Goal: Information Seeking & Learning: Learn about a topic

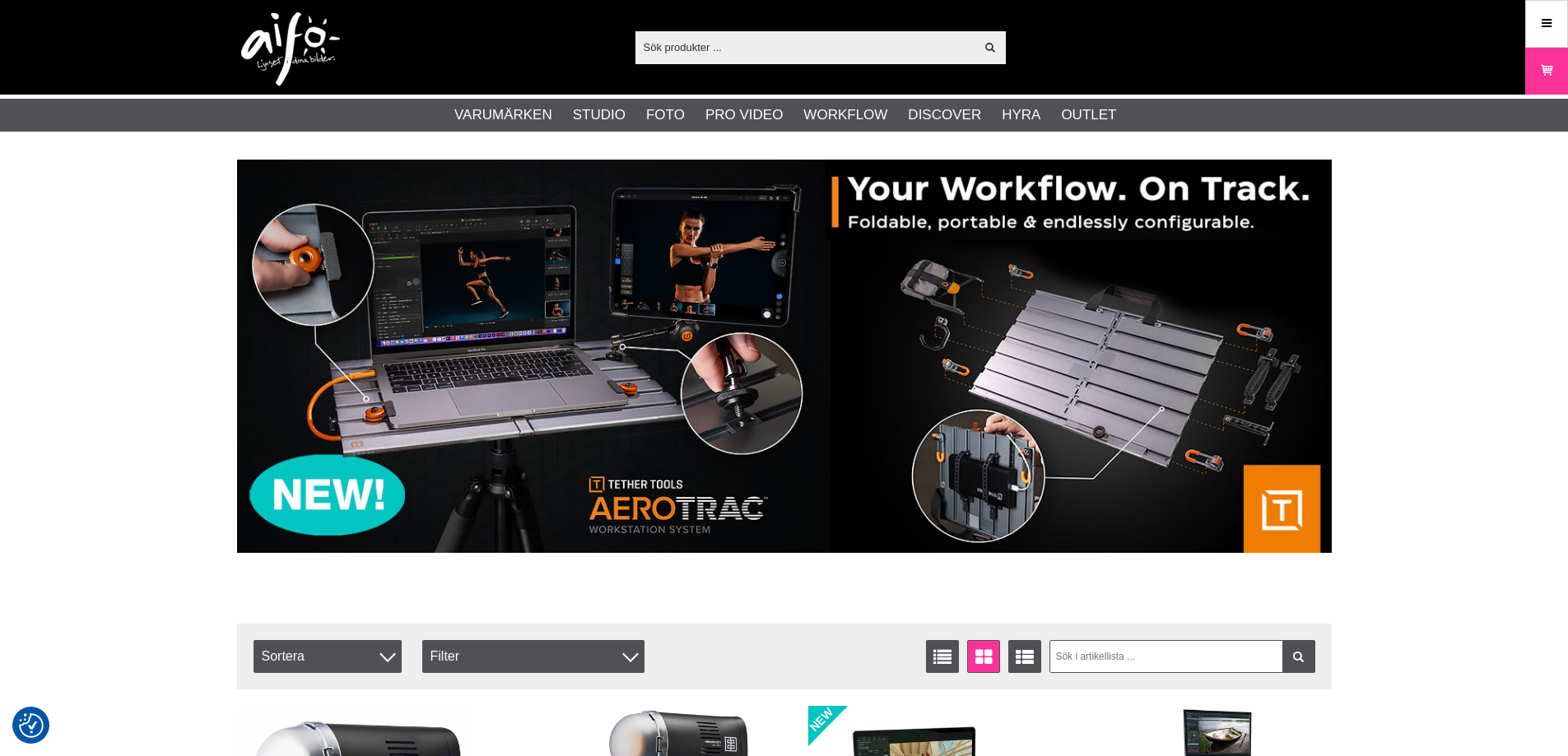
click at [1523, 25] on div "Visa alla Artiklar Kategorier av artiklar Din sökning på gav inga träffar. Var …" at bounding box center [784, 47] width 1568 height 95
click at [1529, 25] on link "Meny" at bounding box center [1546, 23] width 41 height 39
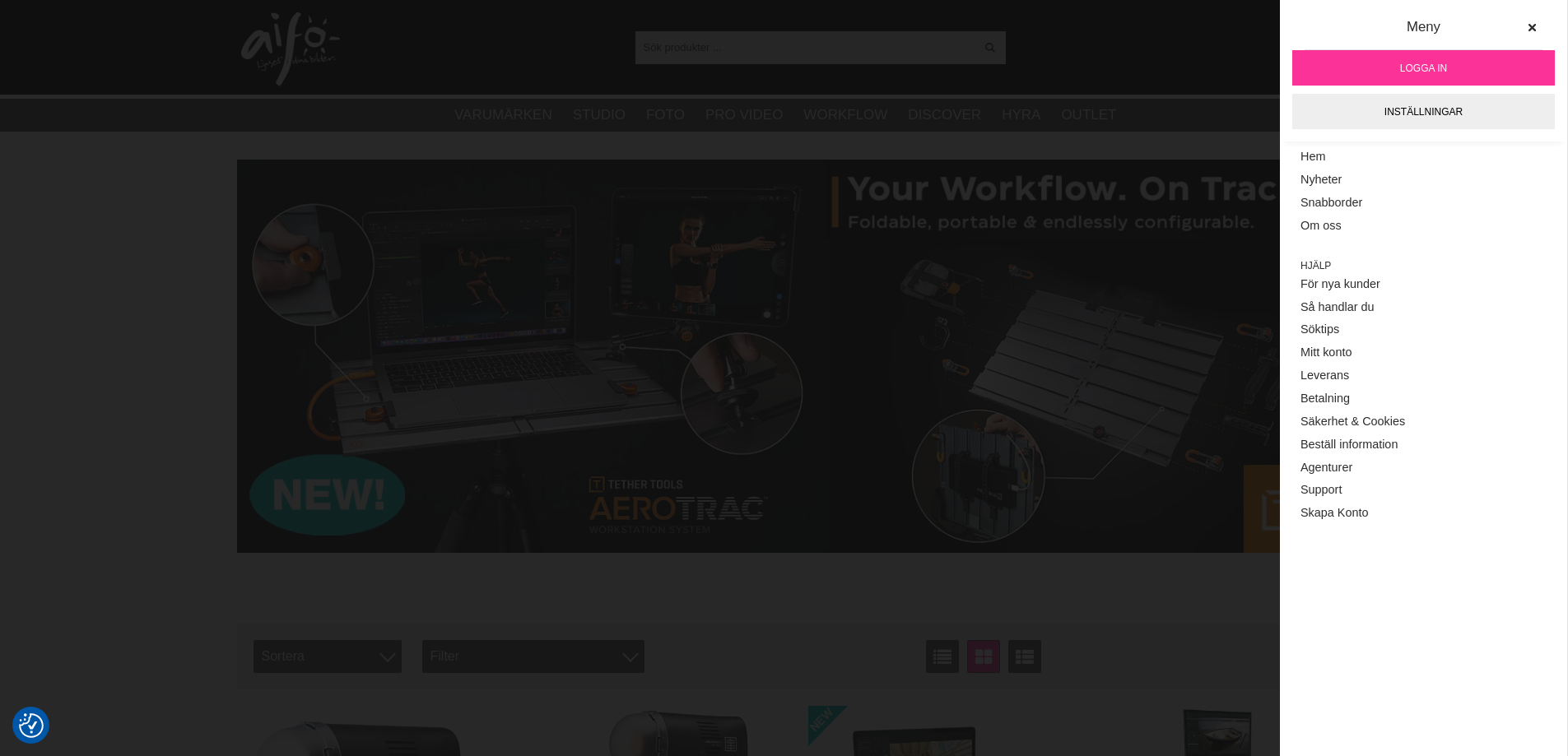
click at [1422, 61] on span "Logga in" at bounding box center [1423, 68] width 47 height 15
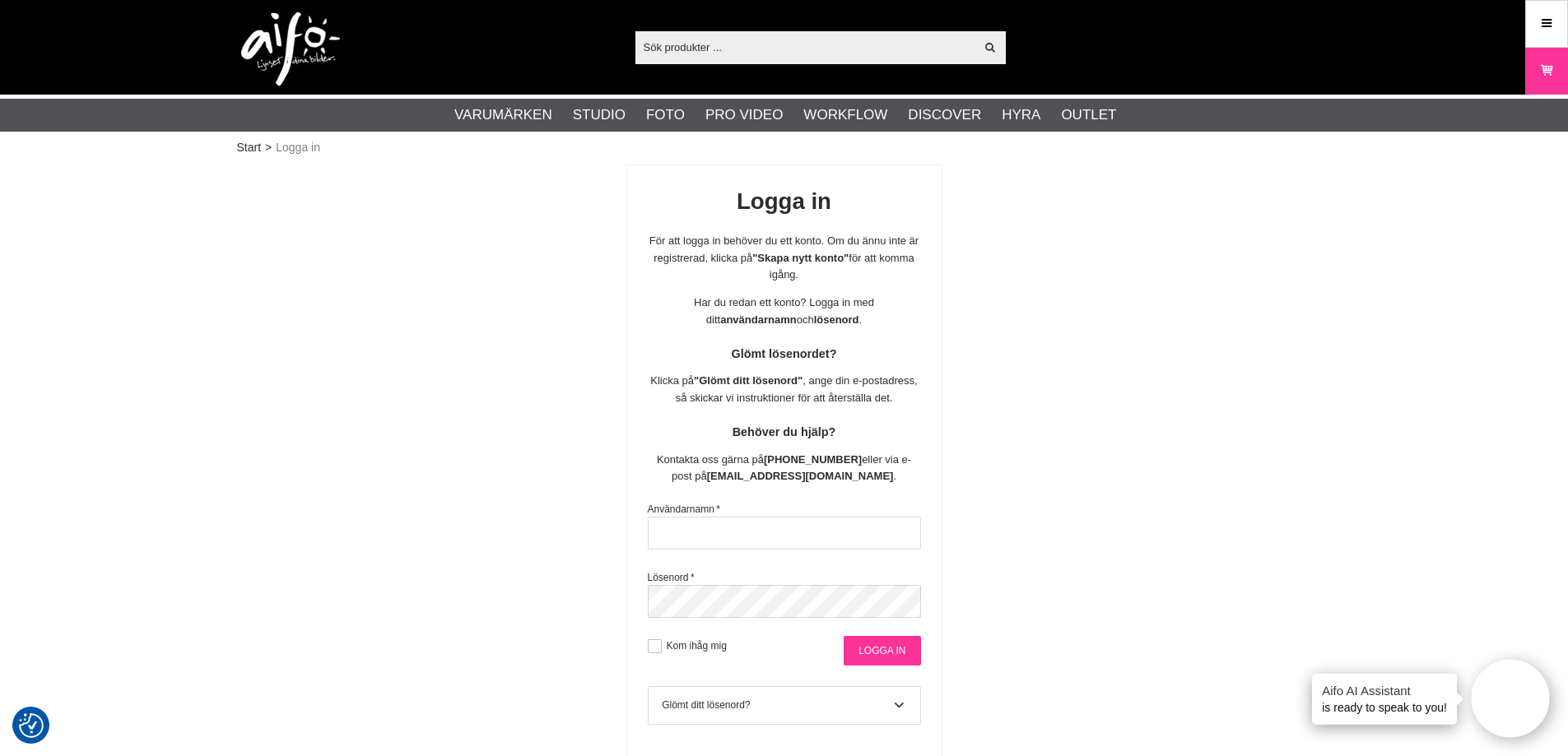
type input "info@gotaplatsensfoto.se"
click at [855, 658] on input "Logga in" at bounding box center [882, 651] width 76 height 30
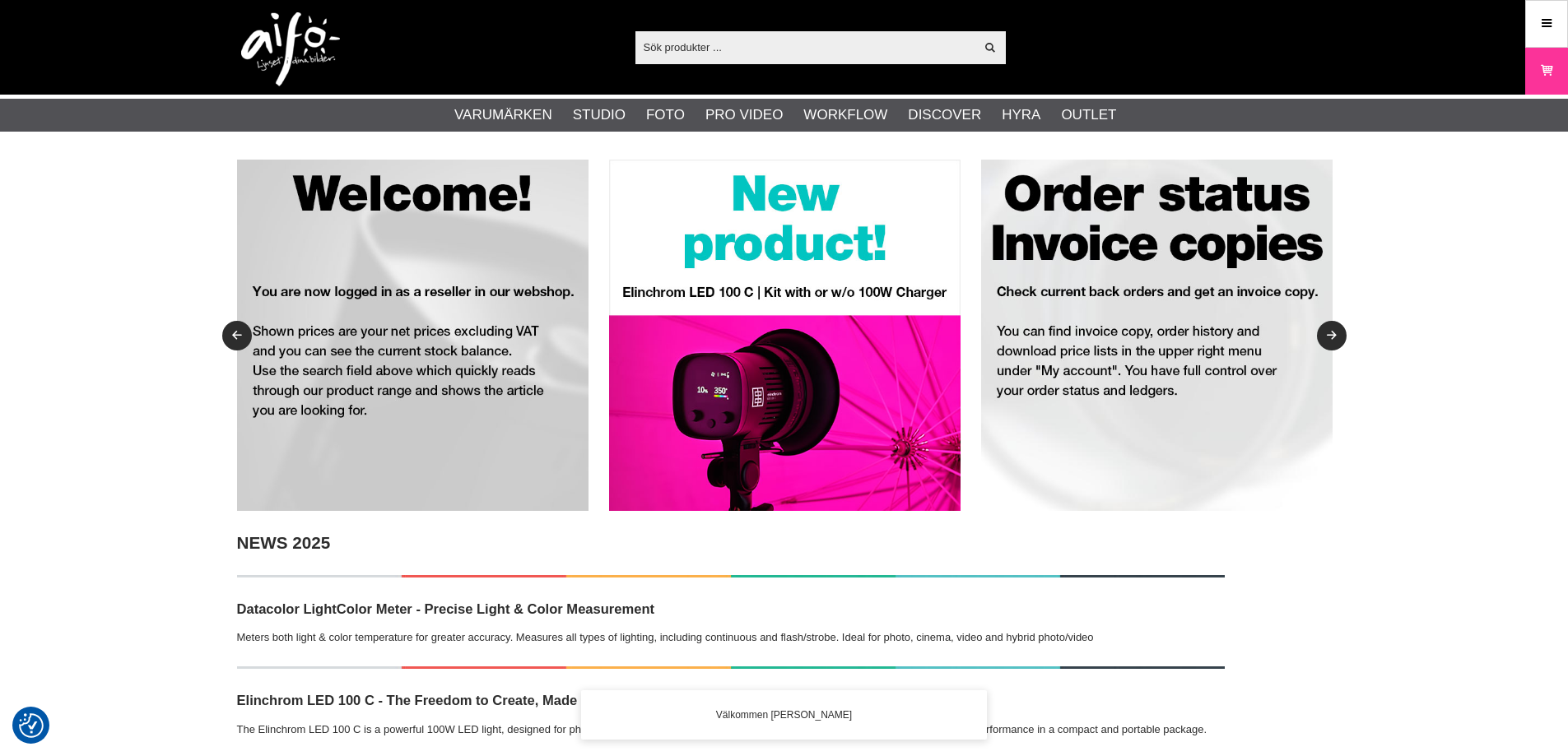
click at [696, 50] on input "text" at bounding box center [804, 47] width 340 height 25
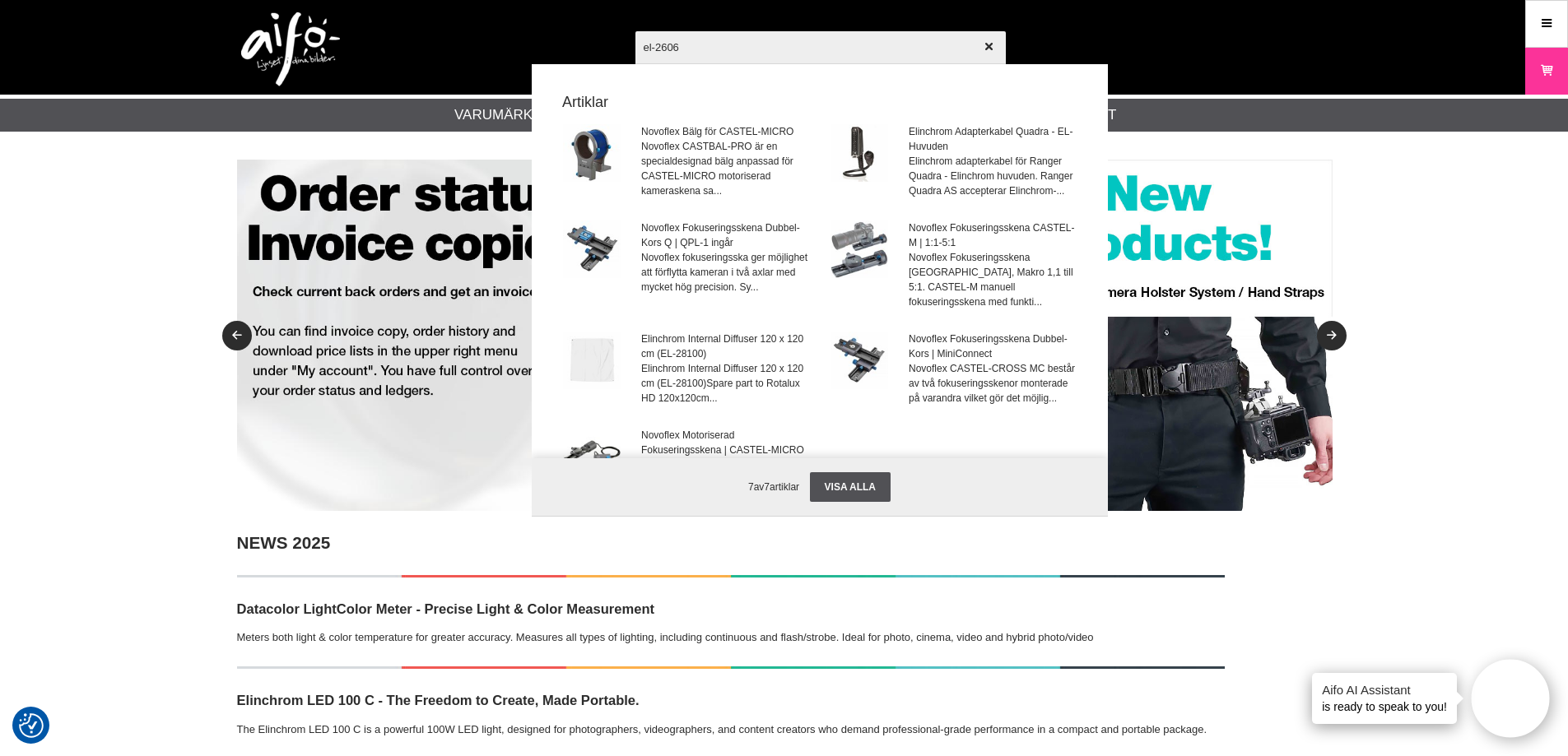
type input "el-26062"
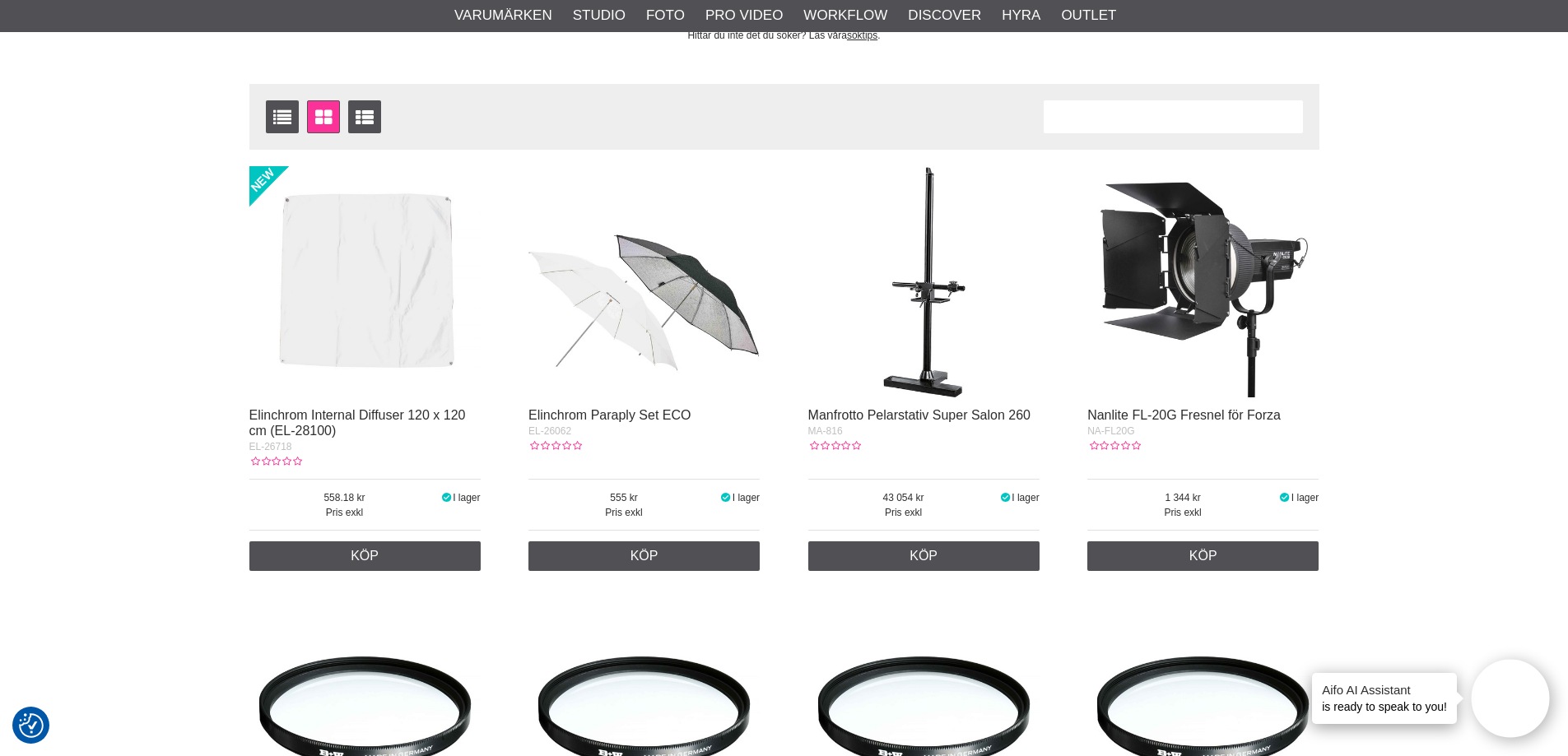
scroll to position [247, 0]
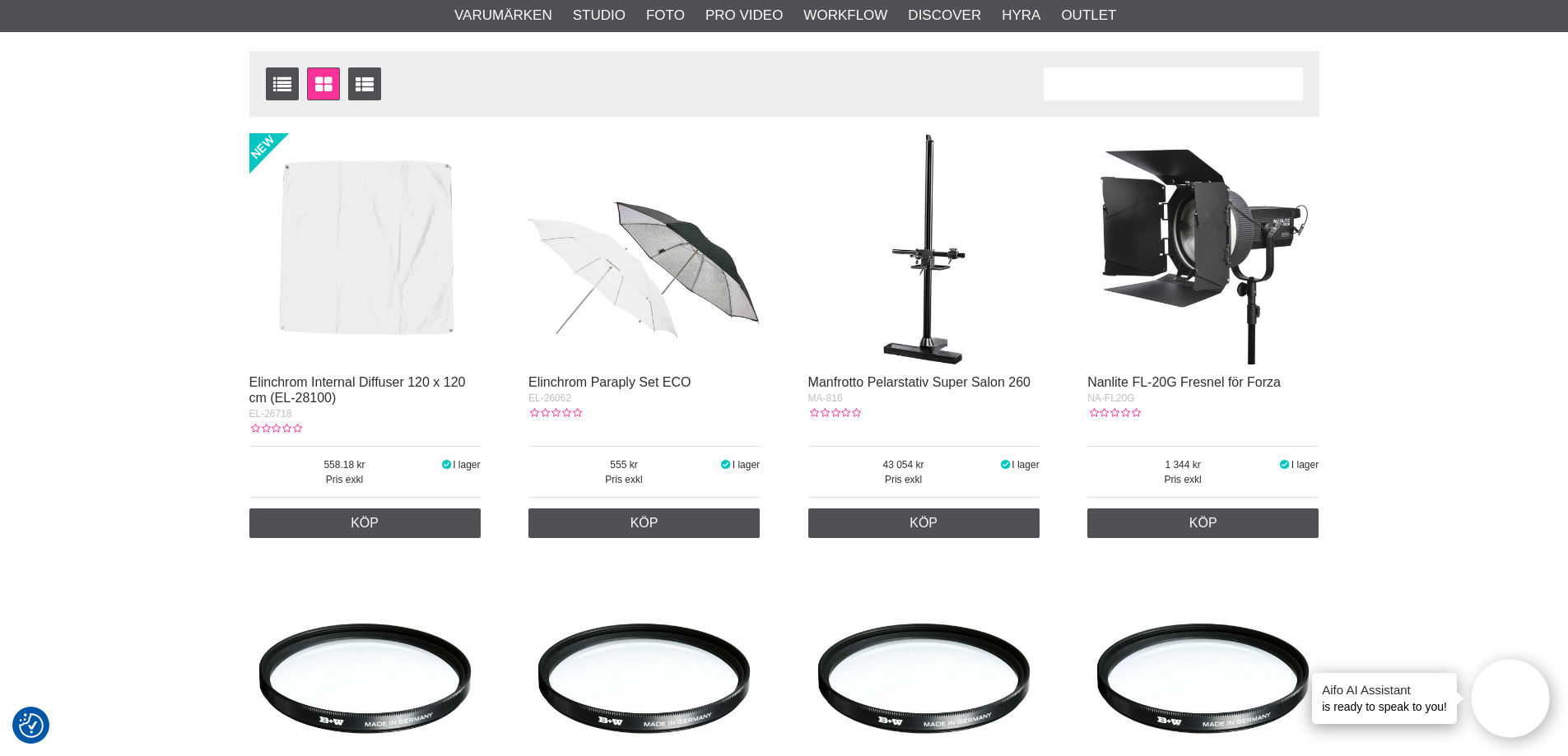
click at [633, 291] on img at bounding box center [643, 249] width 231 height 231
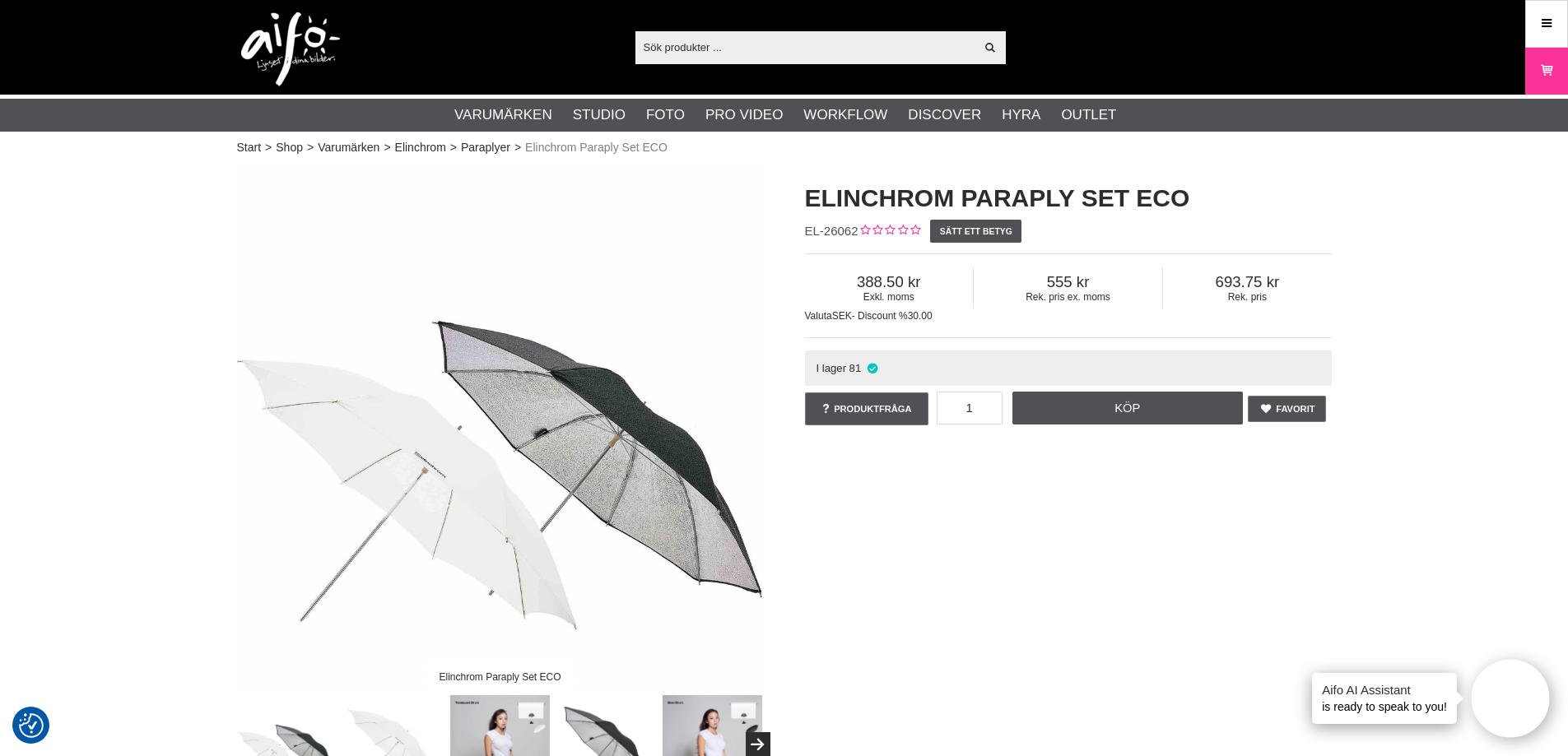
click at [870, 54] on input "text" at bounding box center [804, 47] width 340 height 25
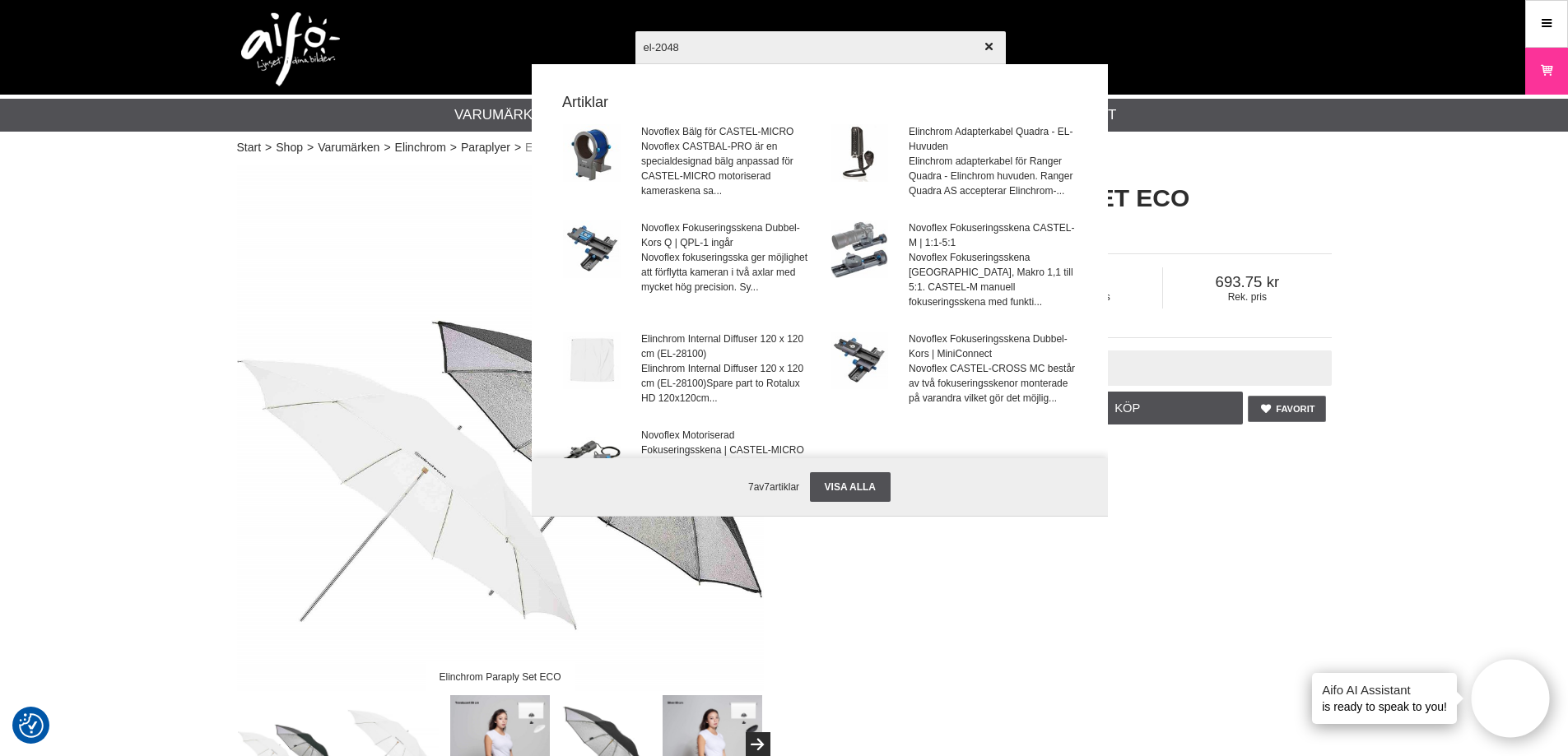
type input "el-20487"
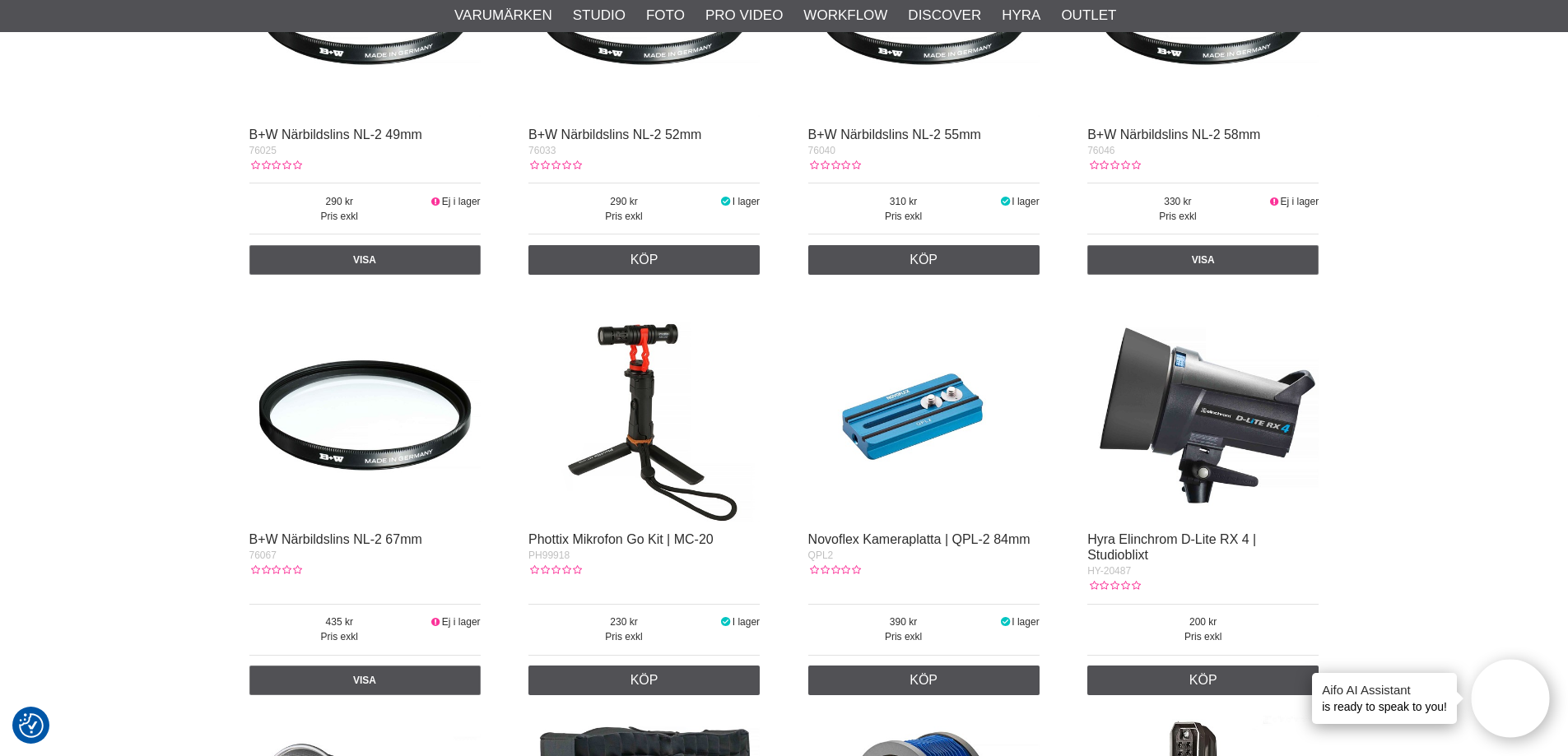
scroll to position [987, 0]
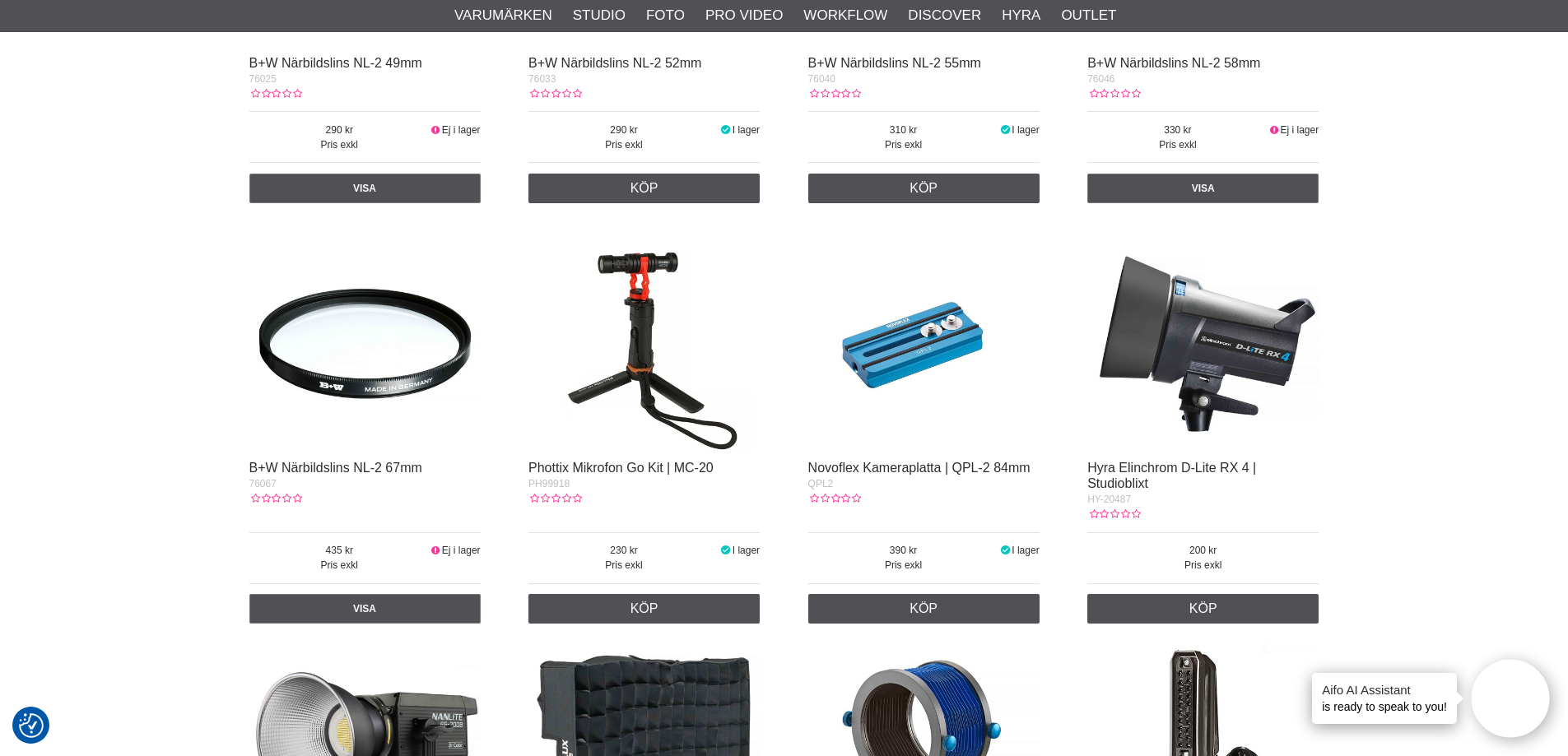
click at [1181, 338] on img at bounding box center [1202, 335] width 231 height 231
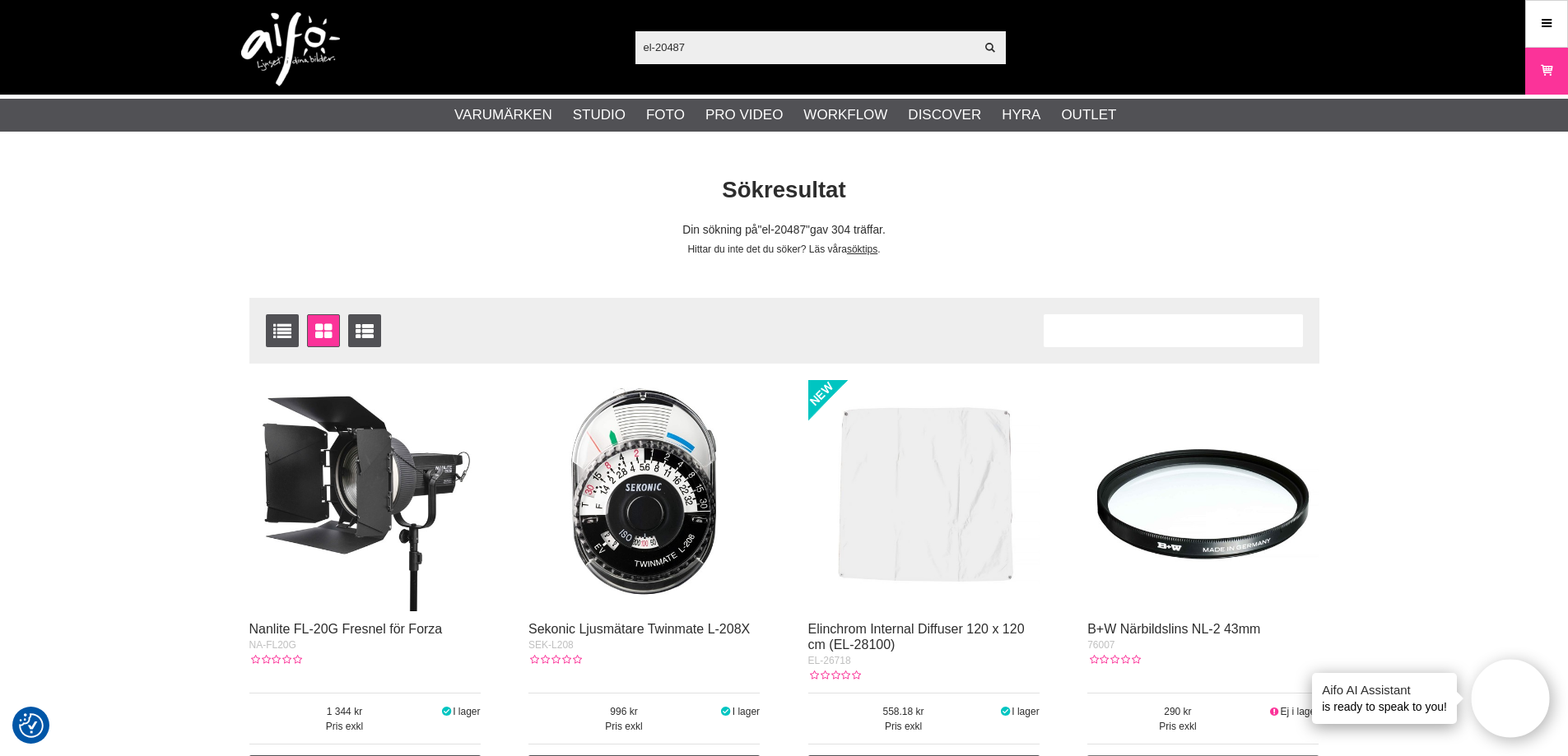
drag, startPoint x: 701, startPoint y: 44, endPoint x: 602, endPoint y: 44, distance: 99.0
click at [604, 44] on div "el-20487 Visa alla Artiklar Kategorier av artiklar Din sökning på gav inga träf…" at bounding box center [784, 47] width 1119 height 95
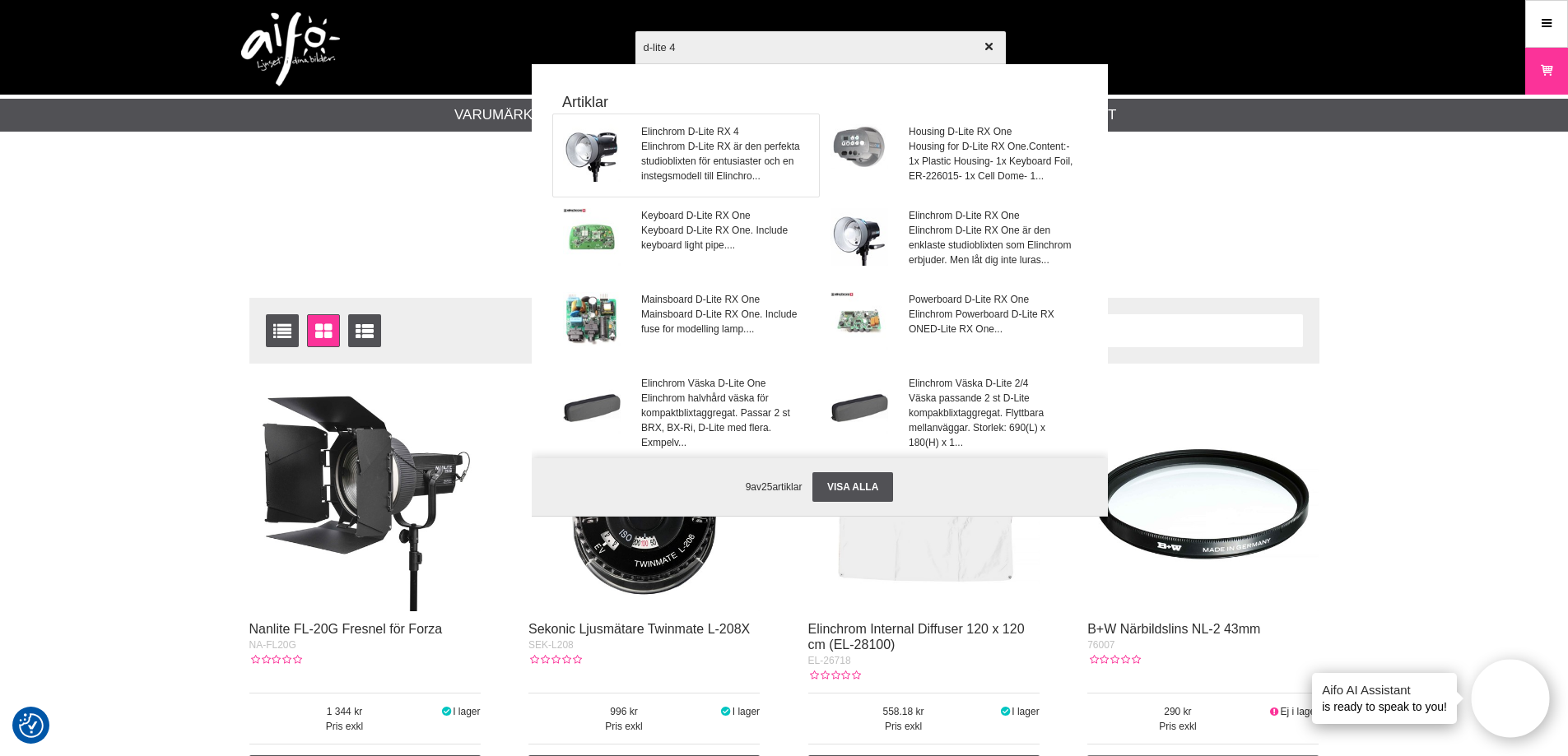
type input "d-lite 4"
click at [693, 149] on span "Elinchrom D-Lite RX är den perfekta studioblixten för entusiaster och en insteg…" at bounding box center [723, 161] width 167 height 45
